Goal: Task Accomplishment & Management: Manage account settings

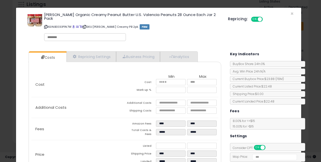
scroll to position [250601, 250533]
click at [290, 13] on span "×" at bounding box center [291, 13] width 3 height 7
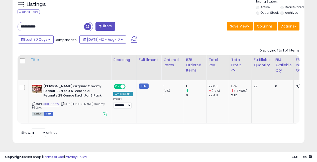
scroll to position [250601, 250535]
drag, startPoint x: 51, startPoint y: 24, endPoint x: 11, endPoint y: 15, distance: 41.6
click at [18, 18] on div "**********" at bounding box center [159, 81] width 292 height 126
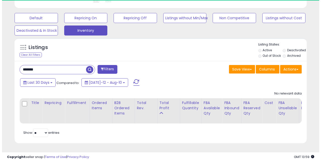
scroll to position [103, 169]
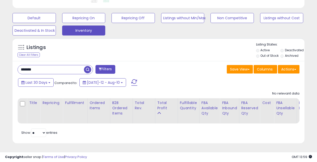
click at [285, 48] on li "Deactivated" at bounding box center [293, 51] width 24 height 6
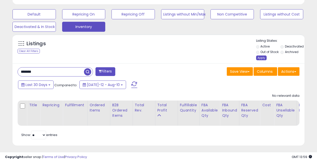
click at [263, 59] on div "Apply" at bounding box center [261, 58] width 11 height 5
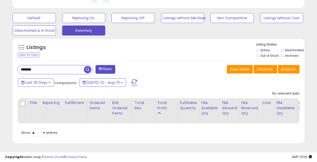
drag, startPoint x: 39, startPoint y: 68, endPoint x: 10, endPoint y: 59, distance: 29.9
click at [10, 59] on div "Listings Clear All Filters" at bounding box center [159, 93] width 300 height 114
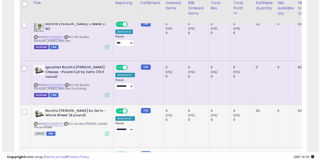
scroll to position [251, 0]
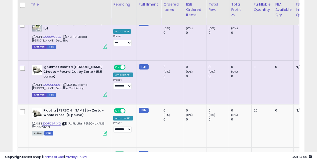
click at [104, 93] on icon at bounding box center [105, 95] width 4 height 4
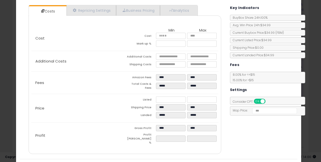
scroll to position [0, 0]
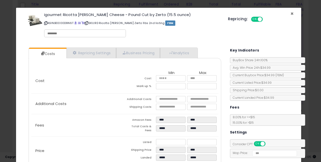
click at [290, 13] on span "×" at bounding box center [291, 13] width 3 height 7
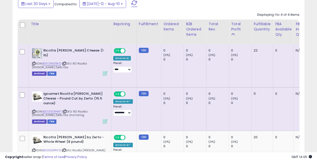
scroll to position [120, 0]
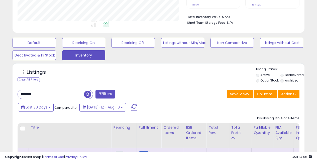
drag, startPoint x: 40, startPoint y: 96, endPoint x: 3, endPoint y: 87, distance: 37.6
click at [3, 88] on div "**********" at bounding box center [159, 120] width 312 height 438
paste input "***"
type input "**********"
click at [88, 95] on span "button" at bounding box center [87, 94] width 7 height 7
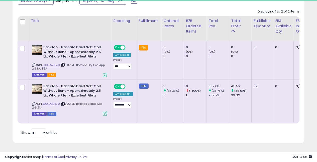
scroll to position [103, 169]
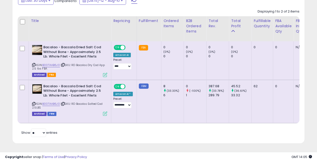
click at [40, 90] on img at bounding box center [37, 89] width 10 height 10
click at [40, 85] on img at bounding box center [37, 89] width 10 height 10
